Goal: Task Accomplishment & Management: Complete application form

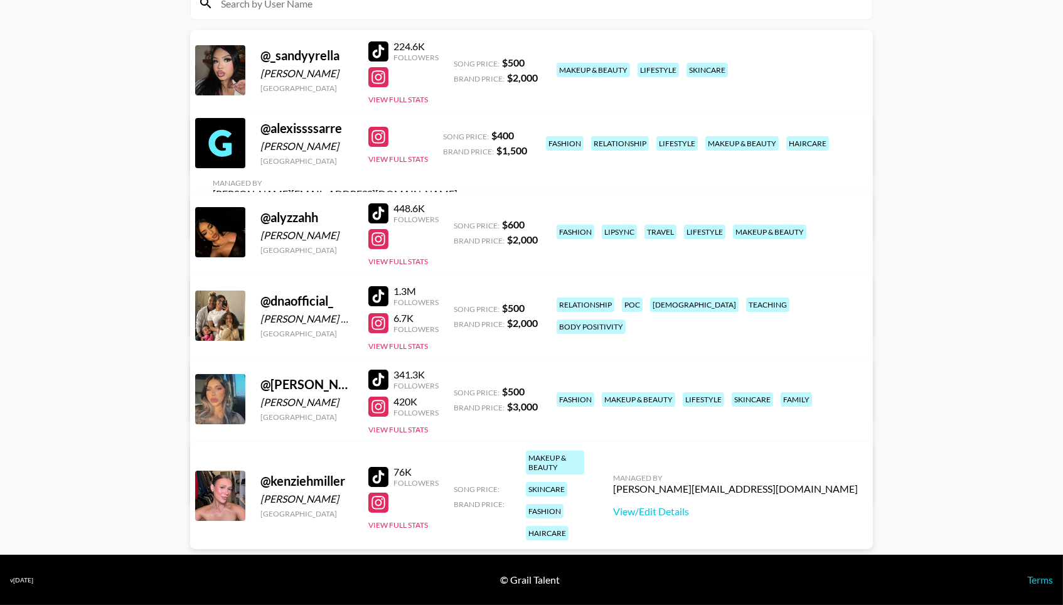
scroll to position [163, 0]
click at [772, 505] on div "Managed By [PERSON_NAME][EMAIL_ADDRESS][DOMAIN_NAME] View/Edit Details" at bounding box center [735, 495] width 265 height 65
click at [765, 505] on link "View/Edit Details" at bounding box center [735, 511] width 245 height 13
click at [739, 505] on link "View/Edit Details" at bounding box center [735, 511] width 245 height 13
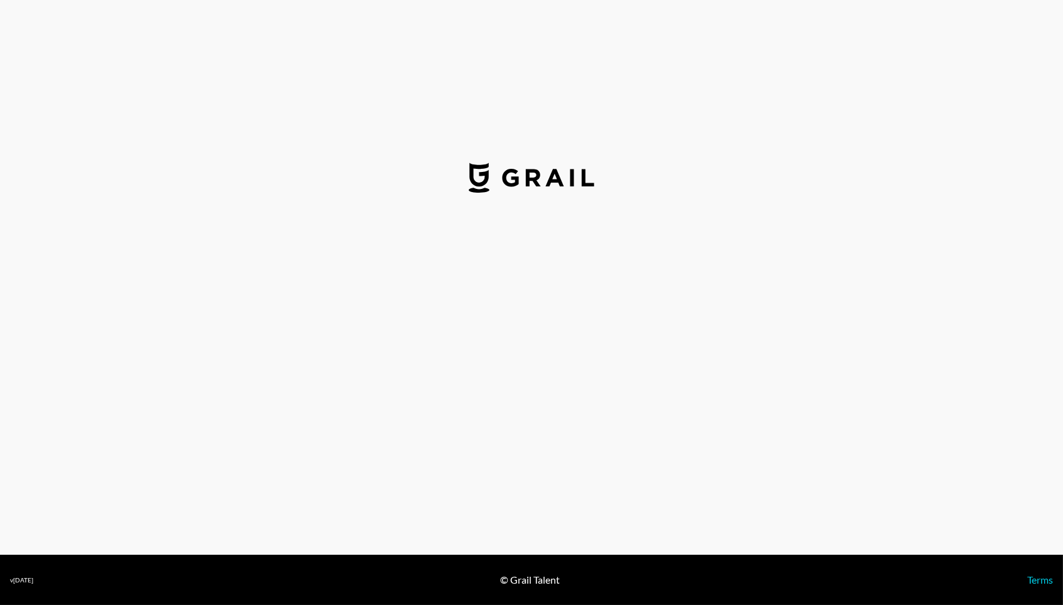
select select "USD"
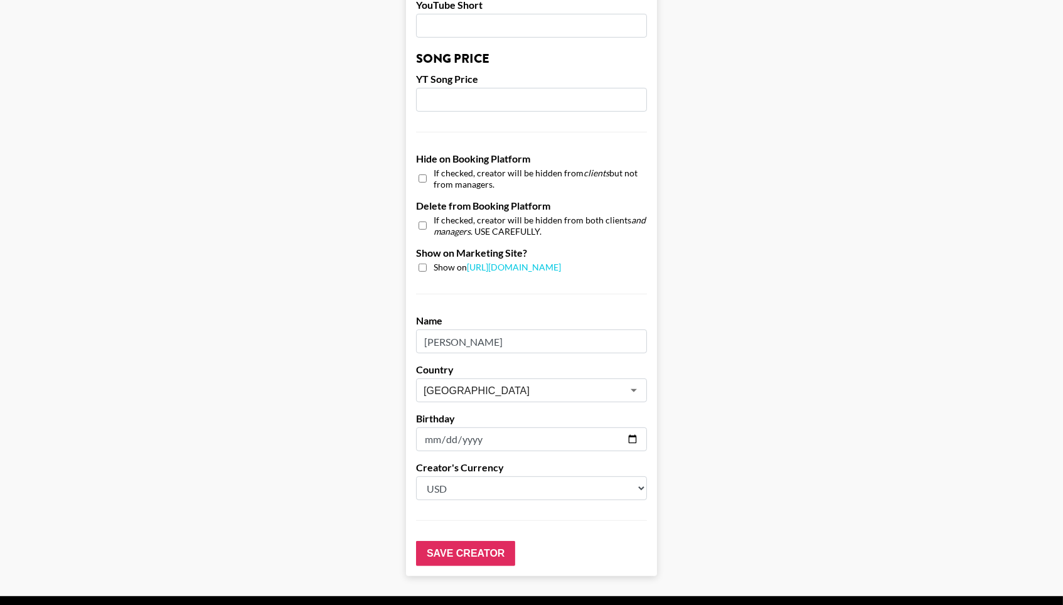
scroll to position [1073, 0]
click at [513, 428] on input "date" at bounding box center [531, 440] width 231 height 24
click at [454, 428] on input "date" at bounding box center [531, 440] width 231 height 24
click at [447, 428] on input "date" at bounding box center [531, 440] width 231 height 24
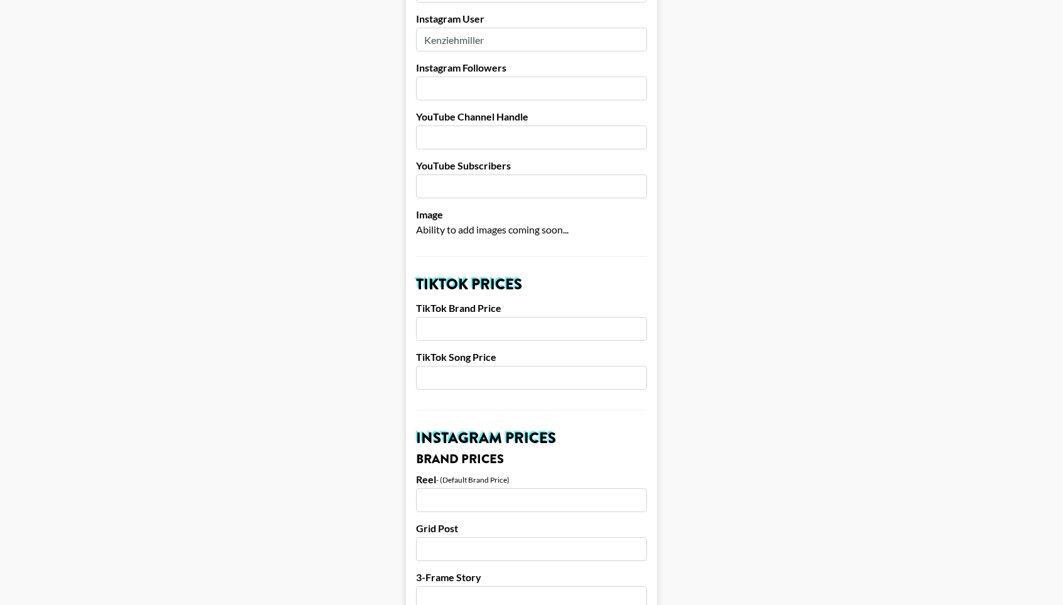
scroll to position [16, 0]
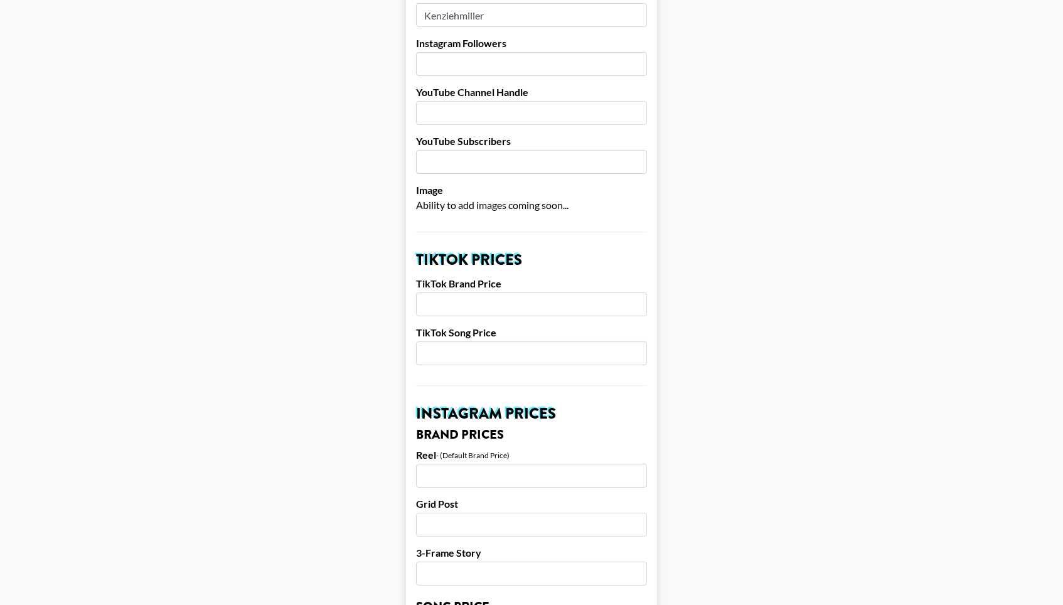
scroll to position [232, 0]
click at [484, 292] on input "number" at bounding box center [531, 304] width 231 height 24
type input "1500"
click at [478, 341] on input "number" at bounding box center [531, 353] width 231 height 24
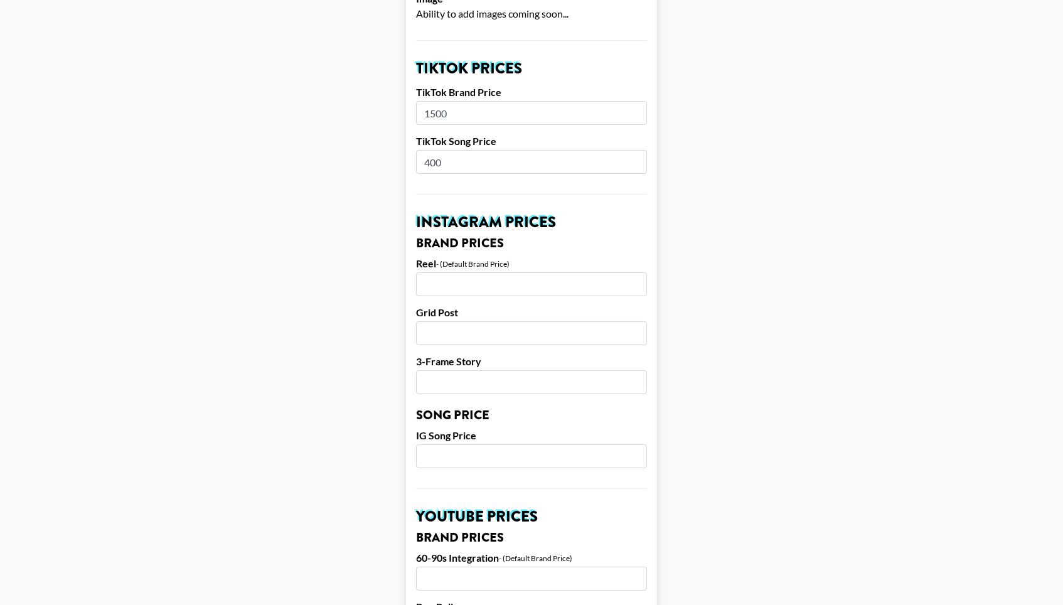
scroll to position [449, 0]
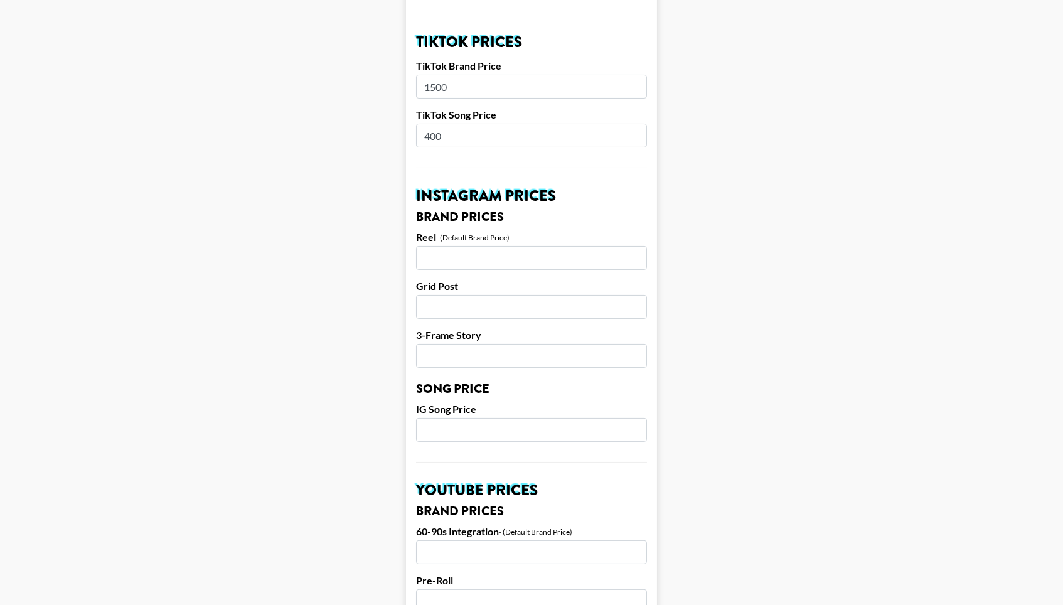
type input "400"
click at [482, 246] on input "number" at bounding box center [531, 258] width 231 height 24
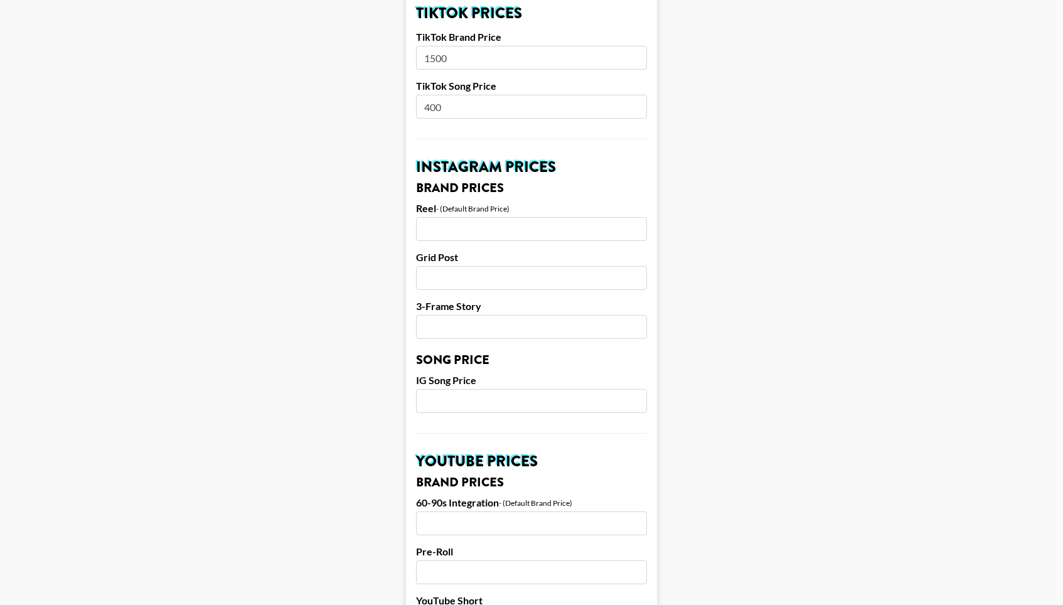
scroll to position [477, 0]
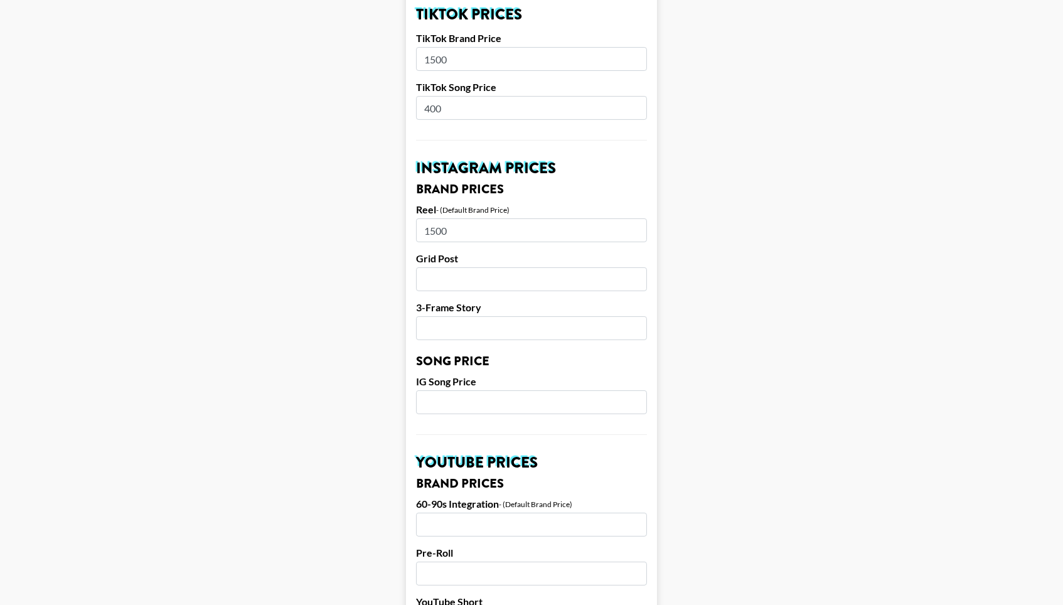
type input "1500"
click at [486, 267] on input "number" at bounding box center [531, 279] width 231 height 24
type input "1500"
click at [501, 316] on input "number" at bounding box center [531, 328] width 231 height 24
type input "800"
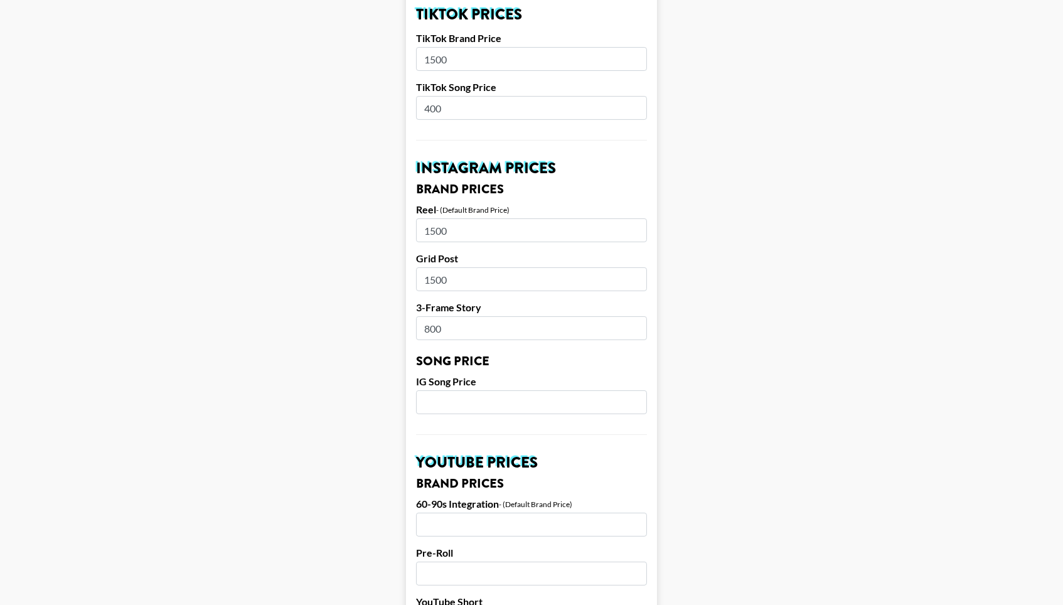
click at [478, 390] on input "number" at bounding box center [531, 402] width 231 height 24
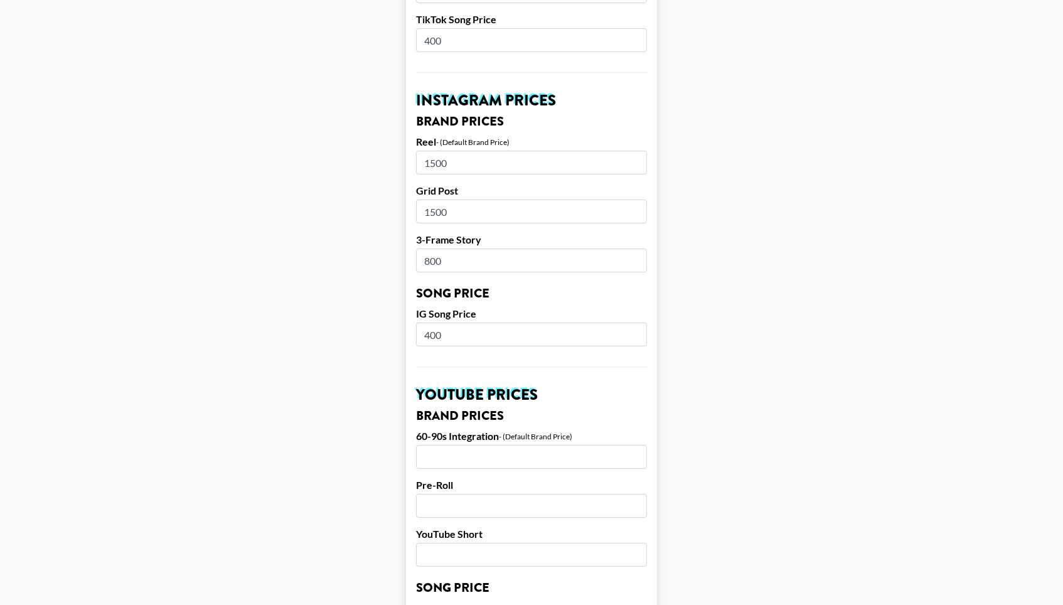
type input "400"
click at [733, 376] on main "Airtable ID: reczGsPVwf1lyY00J Manager(s) norlyn.hooriani@grail-talent.com ​ Ti…" at bounding box center [531, 316] width 1043 height 1580
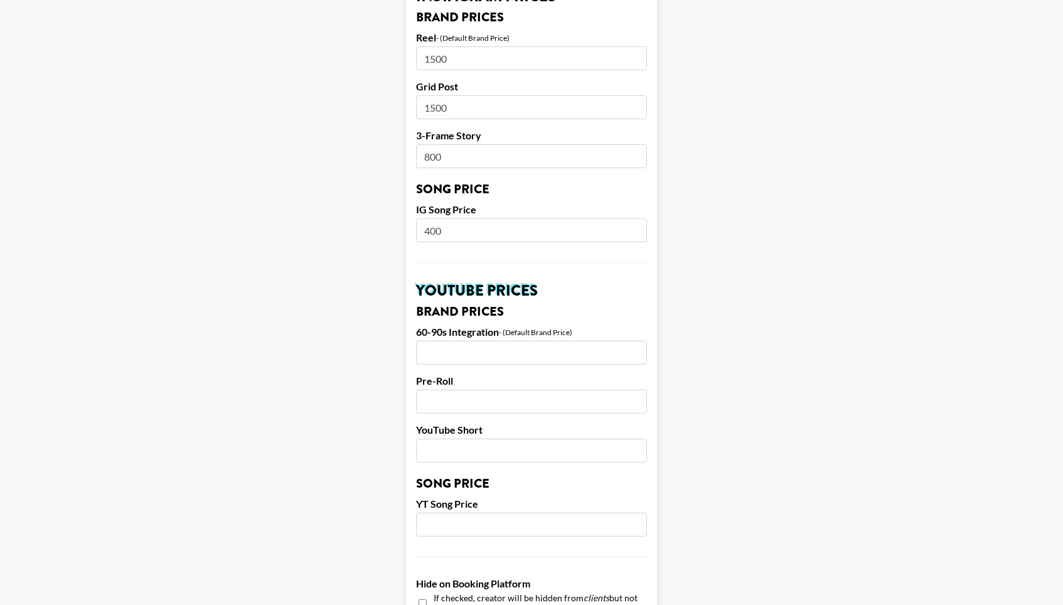
scroll to position [650, 0]
click at [559, 340] on input "number" at bounding box center [531, 352] width 231 height 24
type input "1500"
click at [560, 389] on input "number" at bounding box center [531, 401] width 231 height 24
type input "1500"
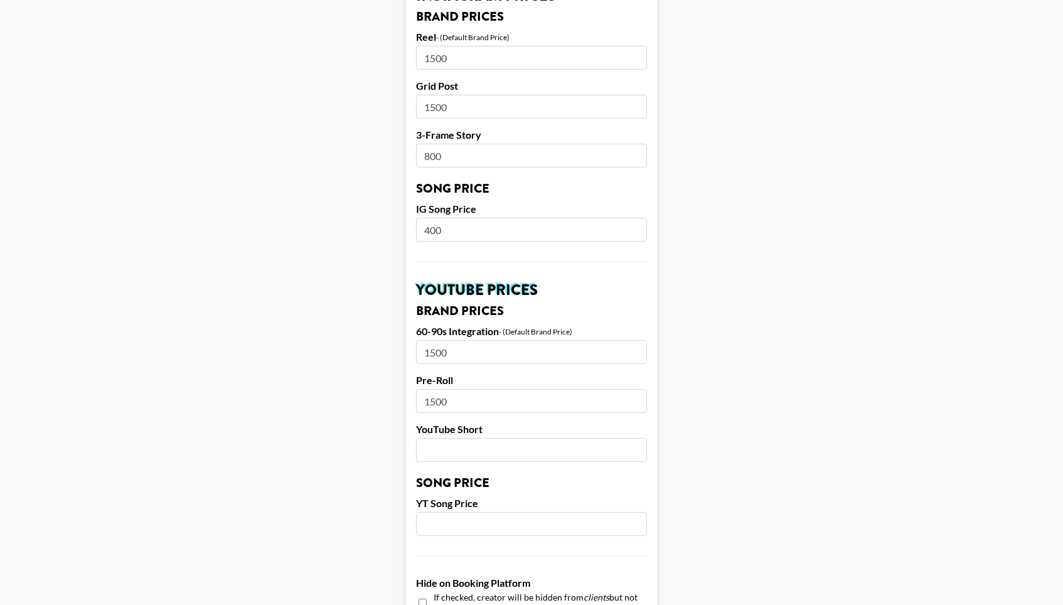
click at [546, 438] on input "number" at bounding box center [531, 450] width 231 height 24
type input "1500"
click at [516, 505] on form "Airtable ID: reczGsPVwf1lyY00J Manager(s) norlyn.hooriani@grail-talent.com ​ Ti…" at bounding box center [531, 211] width 251 height 1580
click at [511, 512] on input "number" at bounding box center [531, 524] width 231 height 24
type input "400"
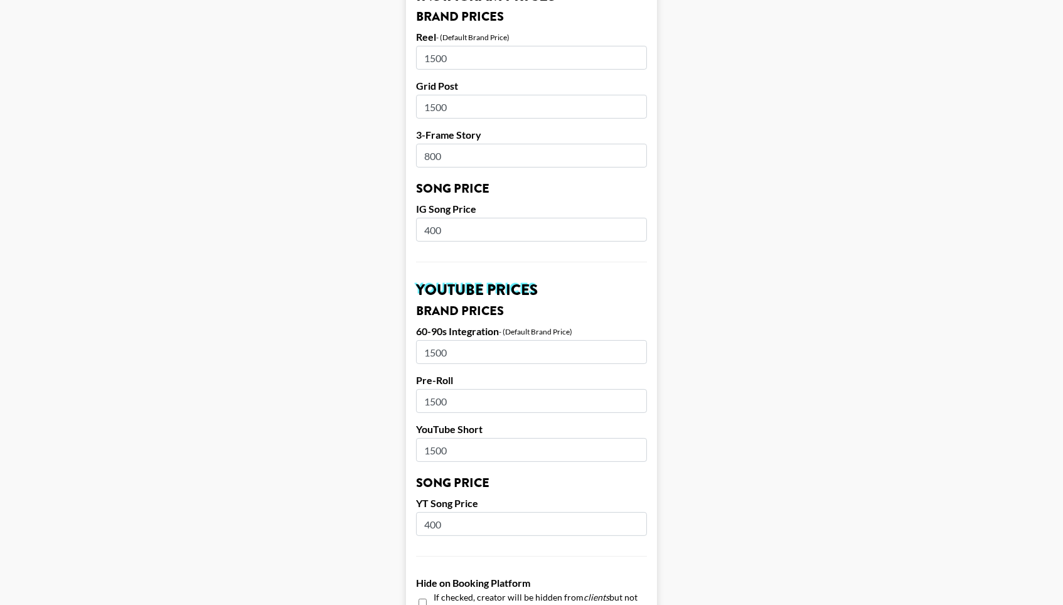
click at [774, 439] on main "Airtable ID: reczGsPVwf1lyY00J Manager(s) norlyn.hooriani@grail-talent.com ​ Ti…" at bounding box center [531, 211] width 1043 height 1580
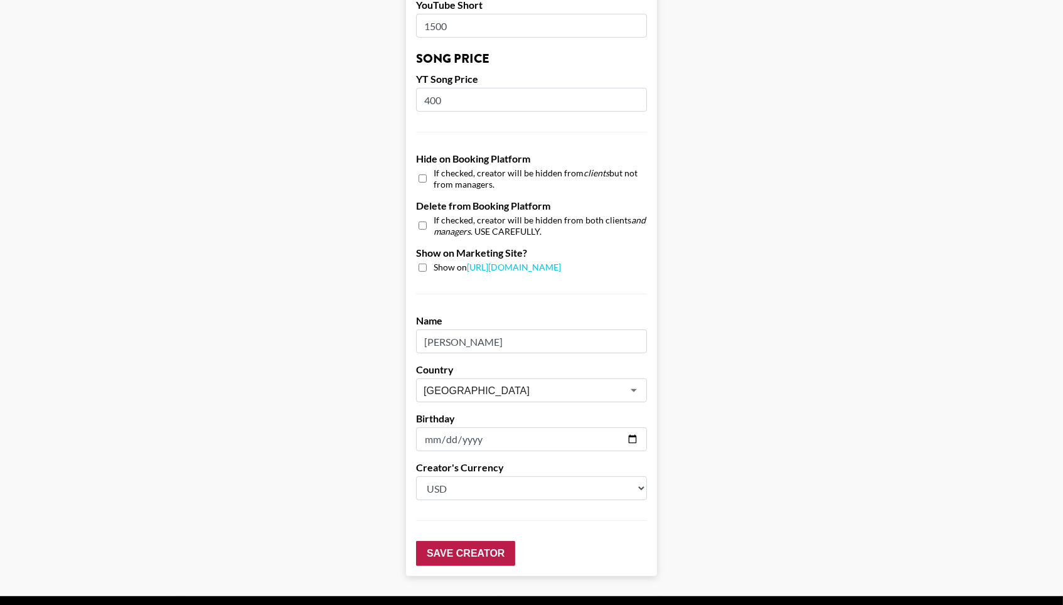
scroll to position [1073, 0]
click at [471, 542] on input "Save Creator" at bounding box center [465, 554] width 99 height 25
click at [473, 428] on input "date" at bounding box center [531, 440] width 231 height 24
type input "0095-04-26"
click at [530, 428] on input "1995-04-26" at bounding box center [531, 440] width 231 height 24
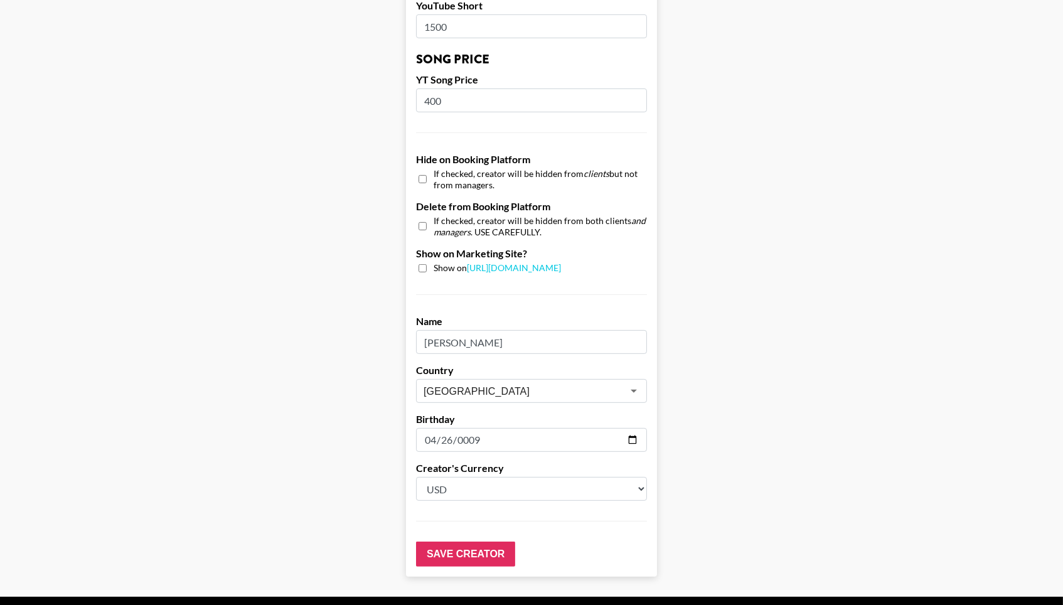
click at [496, 428] on input "1995-04-26" at bounding box center [531, 440] width 231 height 24
click at [471, 428] on input "1995-04-26" at bounding box center [531, 440] width 231 height 24
type input "1996-04-26"
click at [448, 542] on input "Save Creator" at bounding box center [465, 554] width 99 height 25
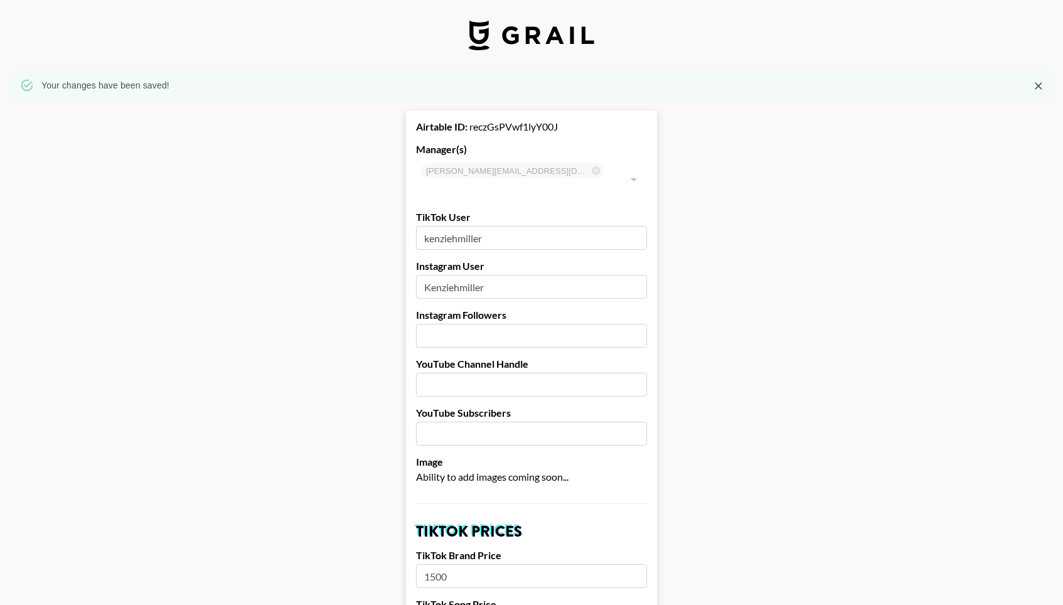
scroll to position [0, 0]
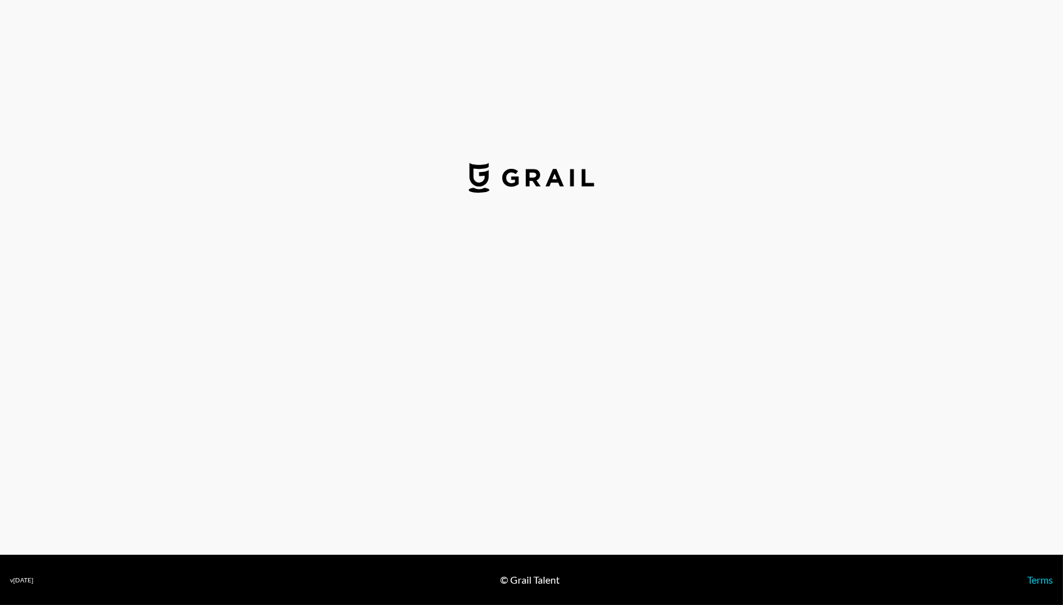
select select "USD"
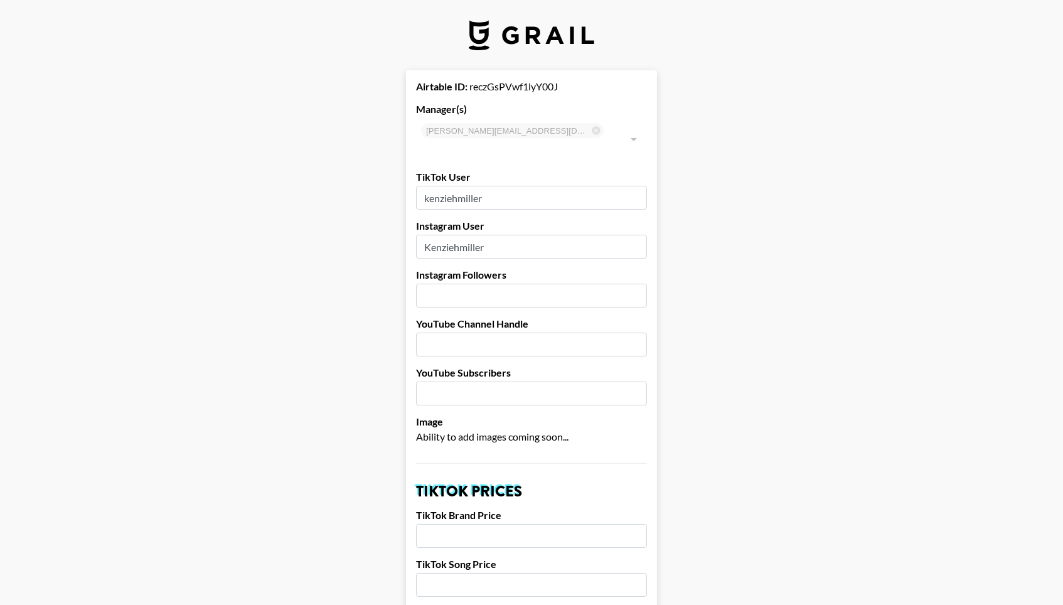
type input "[GEOGRAPHIC_DATA]"
